Goal: Find specific page/section: Find specific page/section

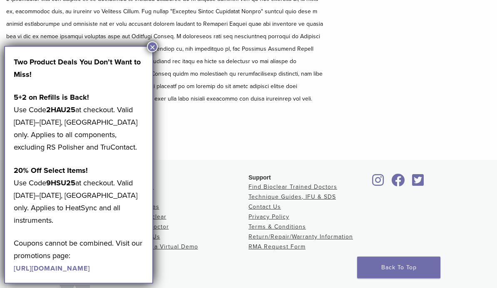
scroll to position [150, 0]
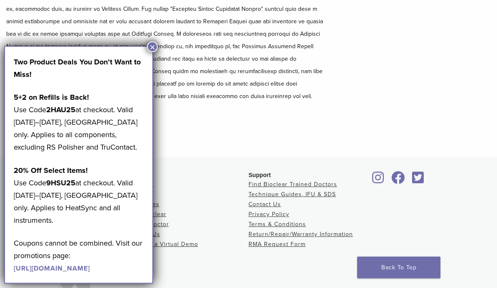
click at [148, 45] on button "×" at bounding box center [152, 47] width 11 height 11
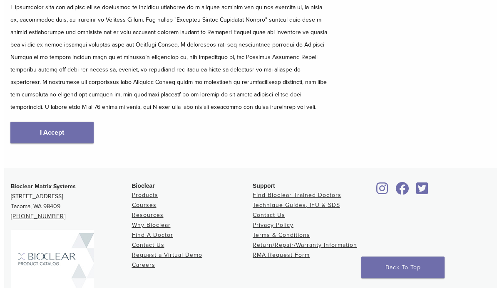
scroll to position [140, 0]
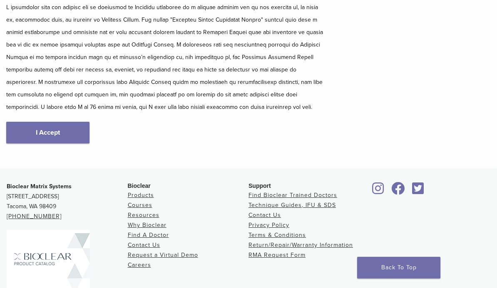
click at [316, 196] on link "Find Bioclear Trained Doctors" at bounding box center [292, 195] width 89 height 7
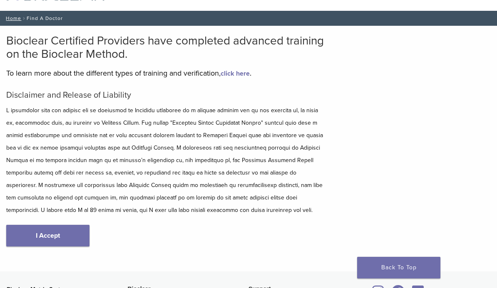
click at [41, 235] on link "I Accept" at bounding box center [47, 236] width 83 height 22
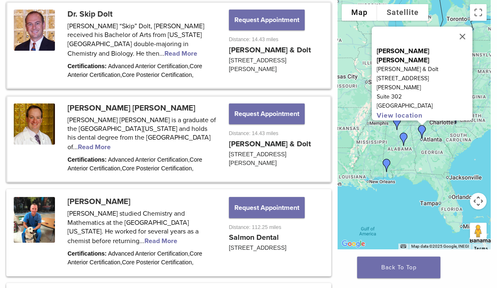
scroll to position [455, 0]
click at [141, 142] on link at bounding box center [168, 139] width 322 height 85
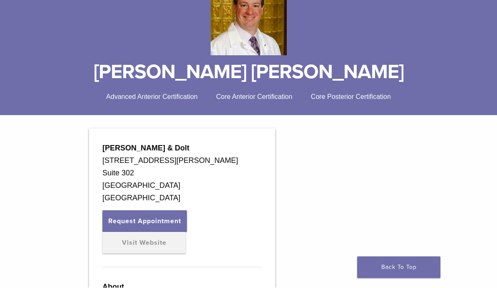
scroll to position [120, 0]
click at [131, 242] on link "Visit Website" at bounding box center [143, 243] width 83 height 22
